Goal: Use online tool/utility: Use online tool/utility

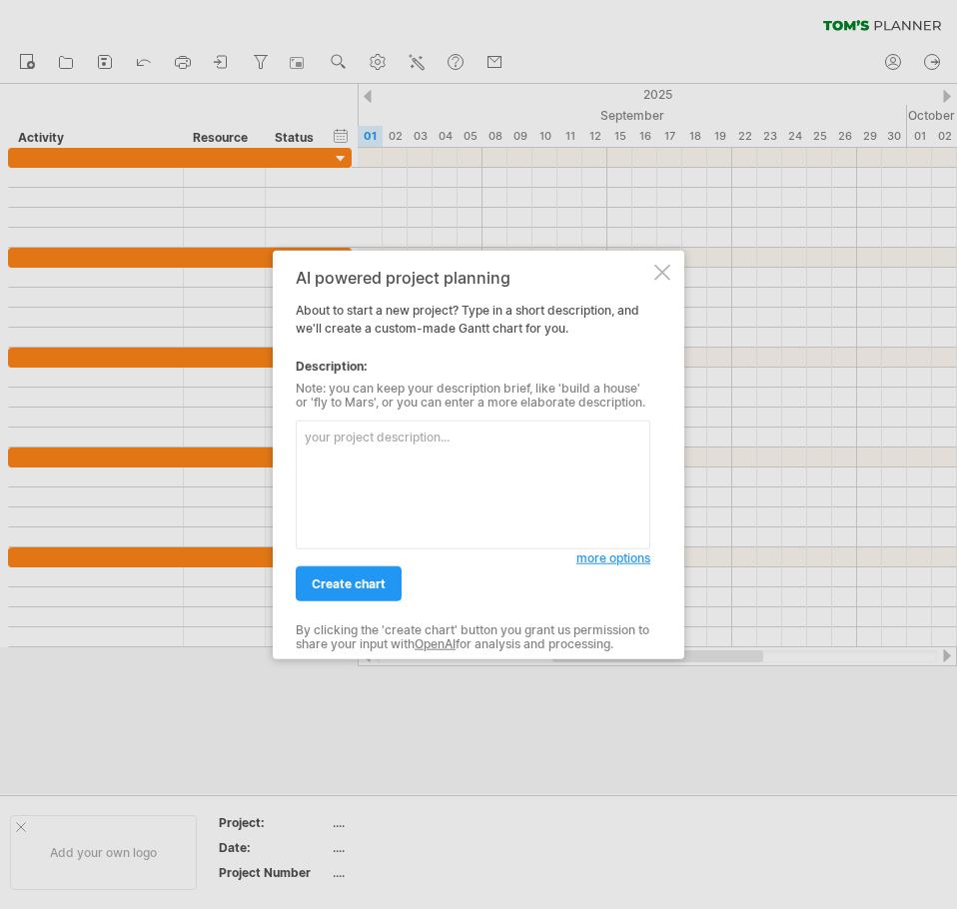
click at [412, 467] on textarea at bounding box center [473, 485] width 355 height 129
type textarea "我"
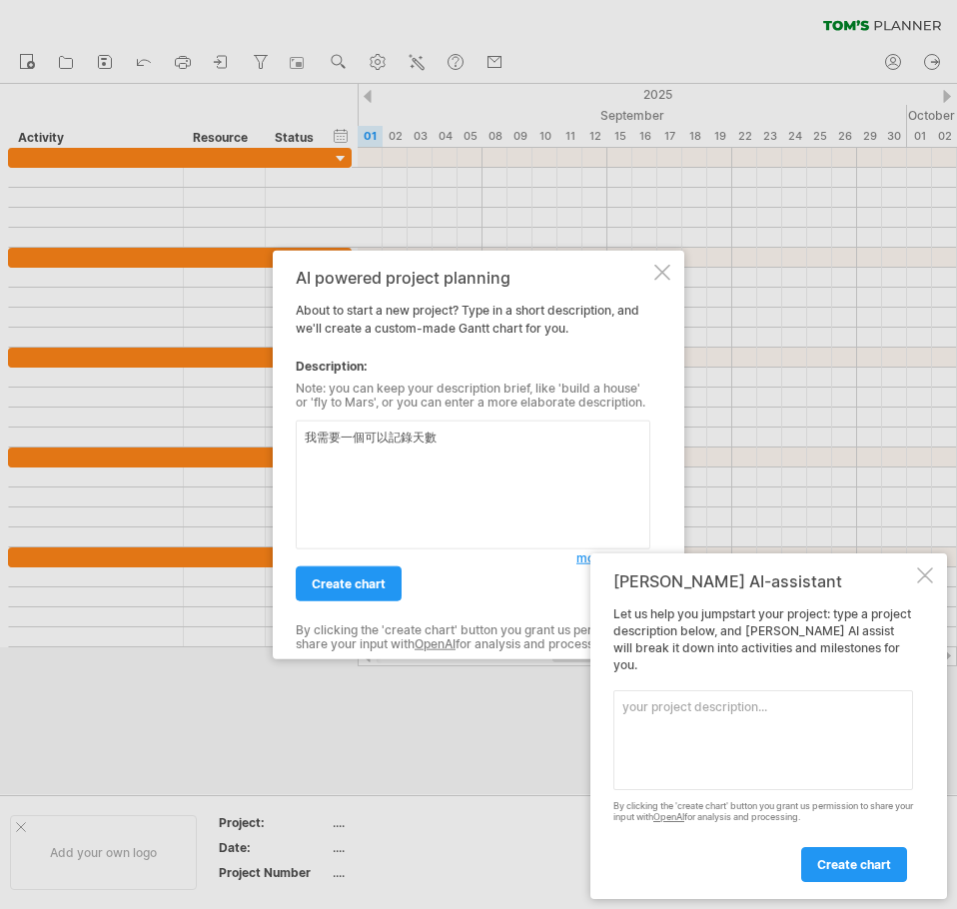
click at [505, 460] on textarea "我需要一個可以記錄天數" at bounding box center [473, 485] width 355 height 129
type textarea "我需要一個可以記錄領隊天數"
click at [368, 590] on span "create chart" at bounding box center [349, 584] width 74 height 15
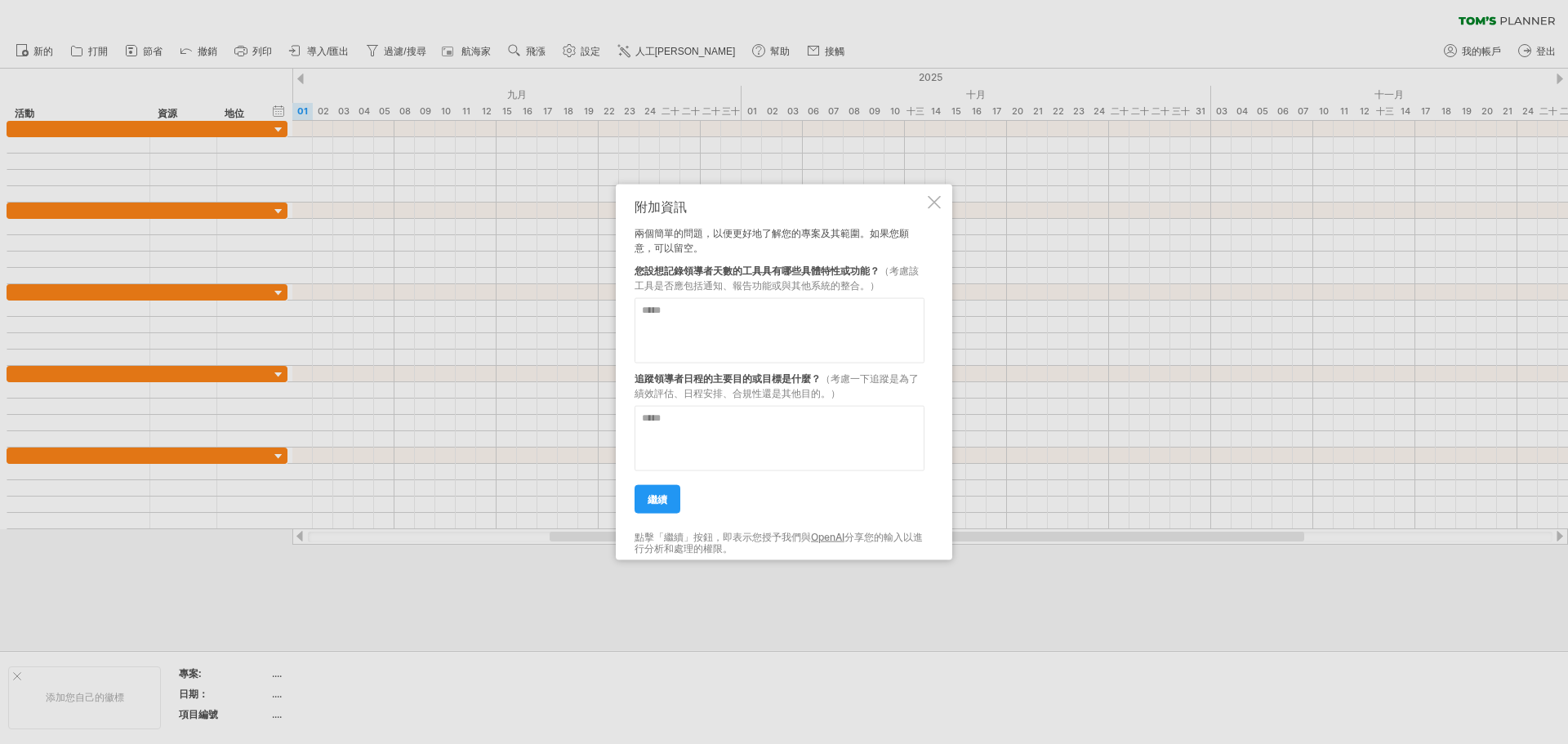
click at [677, 446] on textarea at bounding box center [780, 438] width 290 height 65
type textarea "*"
click at [692, 333] on textarea at bounding box center [780, 330] width 290 height 65
type textarea "*"
type textarea "**********"
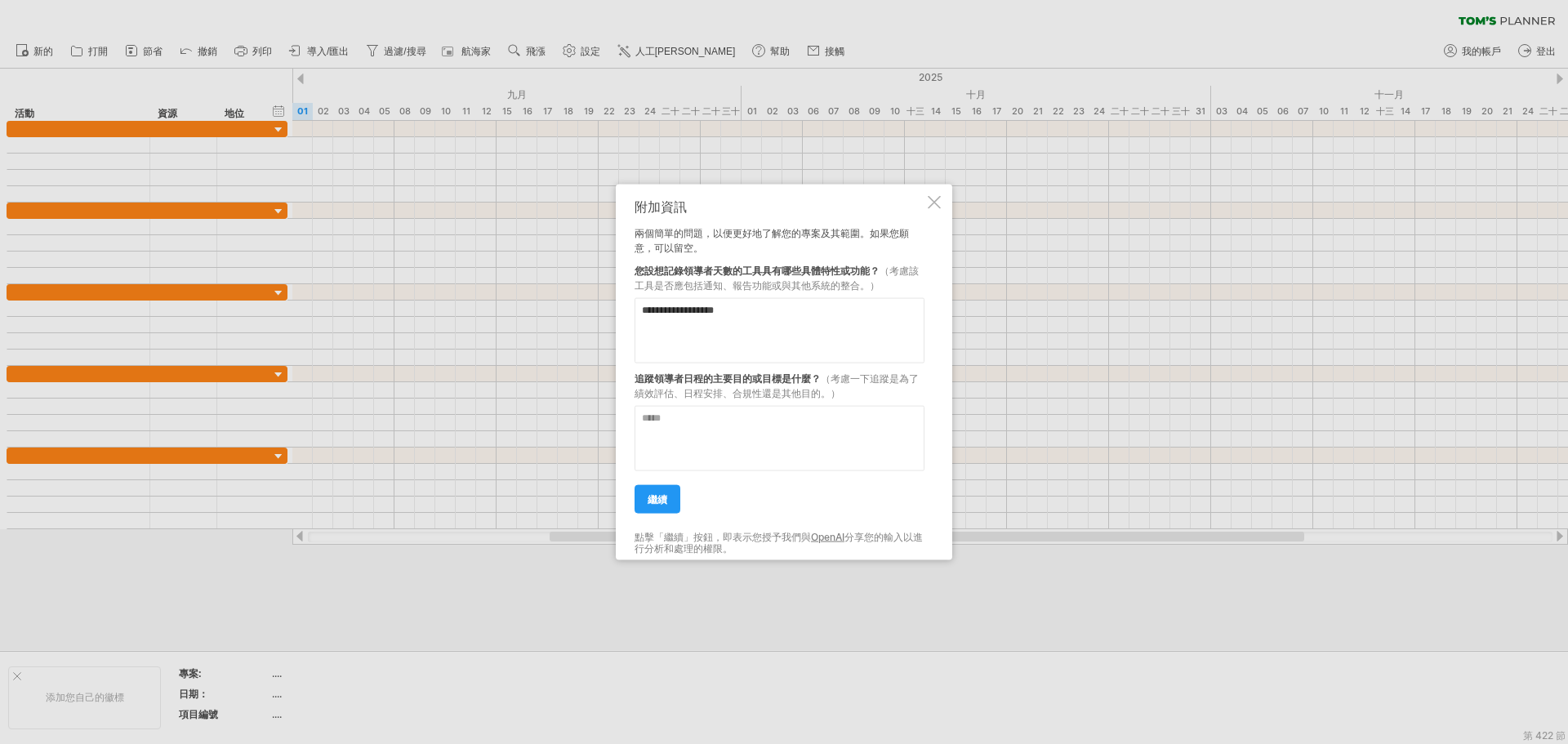
click at [670, 499] on link "繼續" at bounding box center [658, 499] width 46 height 29
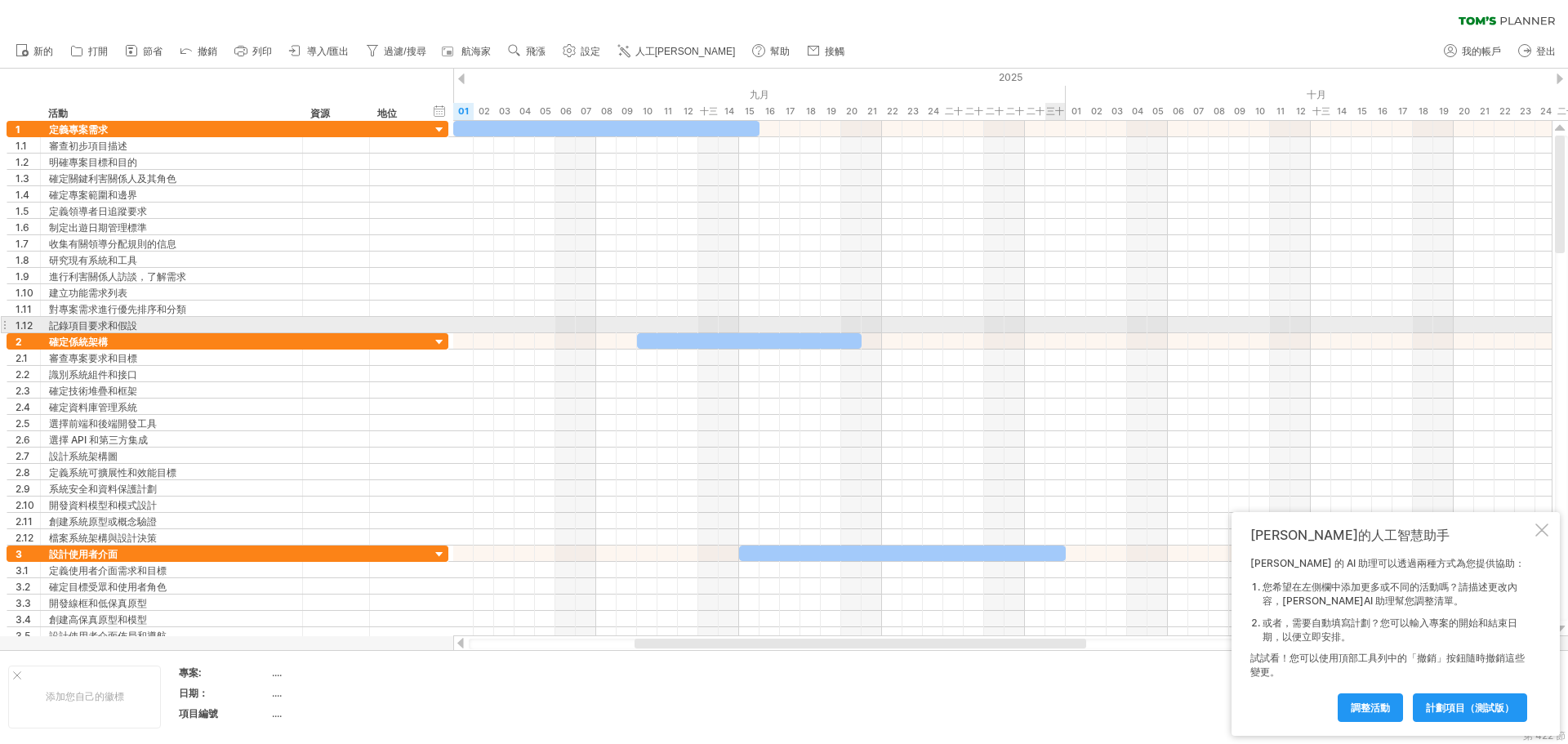
click at [781, 333] on div at bounding box center [1003, 325] width 1098 height 16
